Goal: Unclear: Browse casually

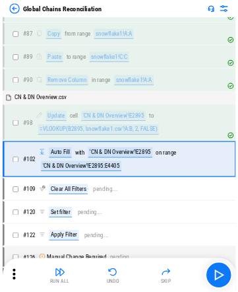
scroll to position [1626, 0]
